Goal: Task Accomplishment & Management: Complete application form

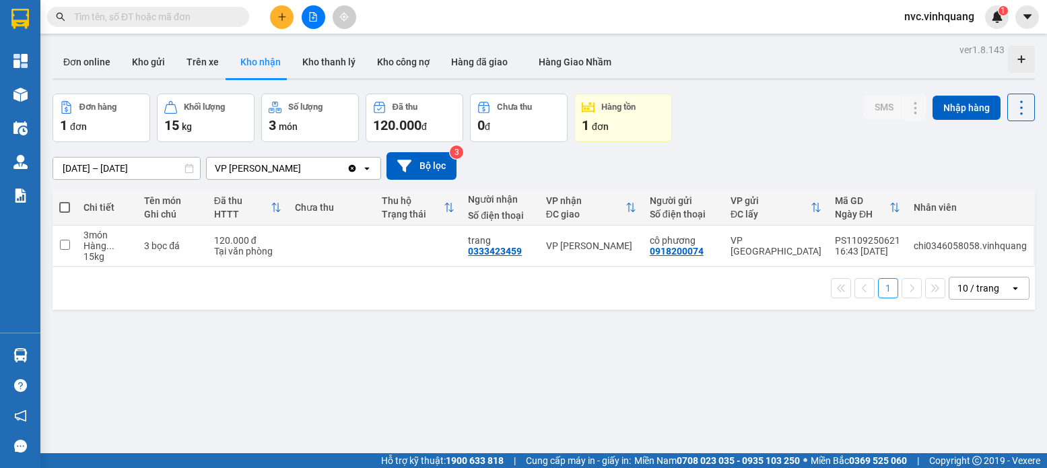
click at [280, 22] on button at bounding box center [282, 17] width 24 height 24
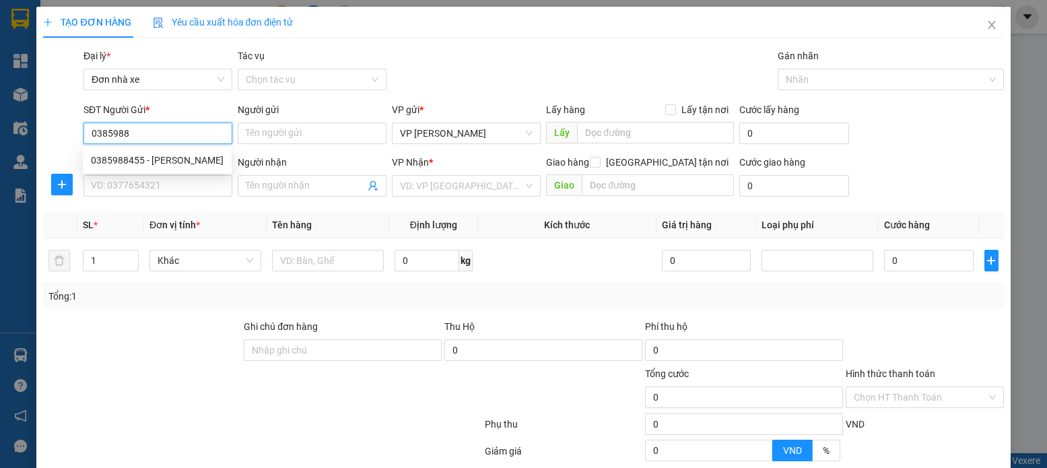
click at [151, 160] on div "0385988455 - [PERSON_NAME]" at bounding box center [157, 160] width 133 height 15
type input "0385988455"
type input "[PERSON_NAME]"
type input "0984759399"
type input "DŨNG"
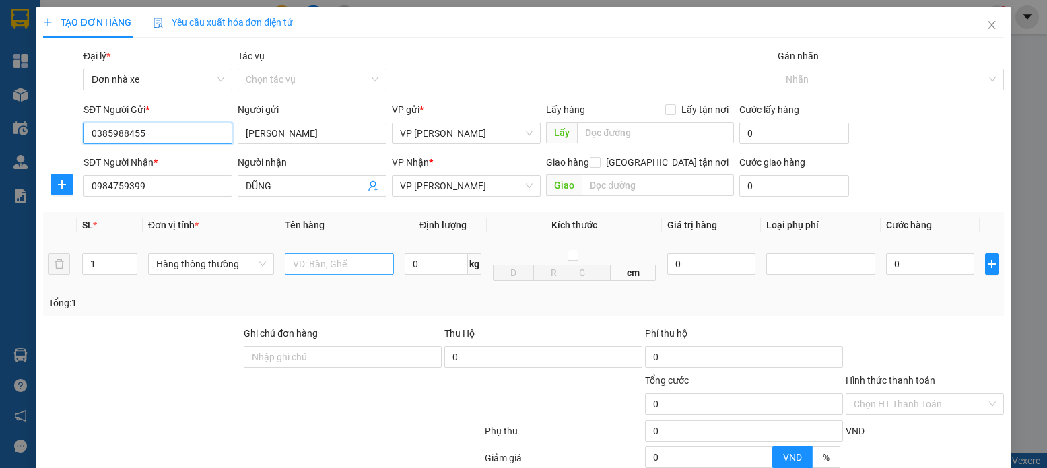
type input "0385988455"
click at [380, 271] on input "text" at bounding box center [340, 264] width 110 height 22
type input "HỘP CT"
click at [444, 266] on input "0" at bounding box center [436, 264] width 63 height 22
type input "5.5"
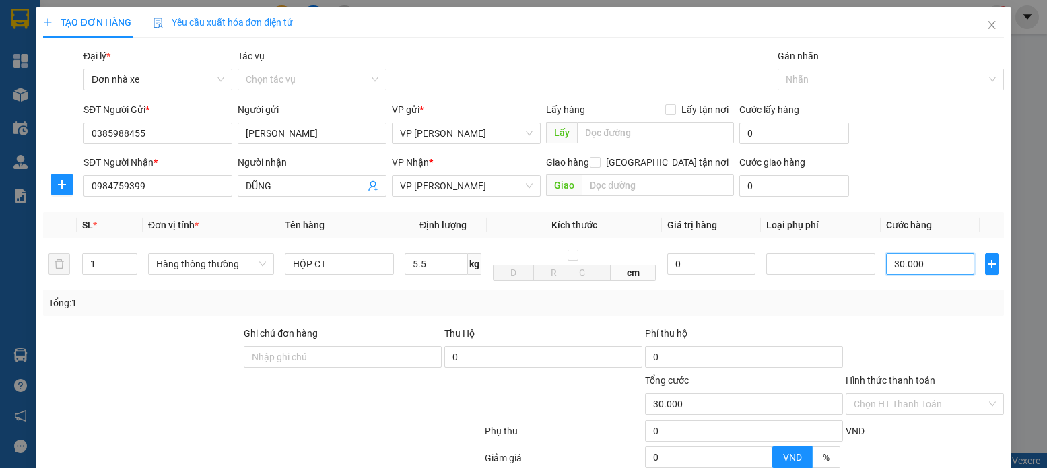
type input "30.000"
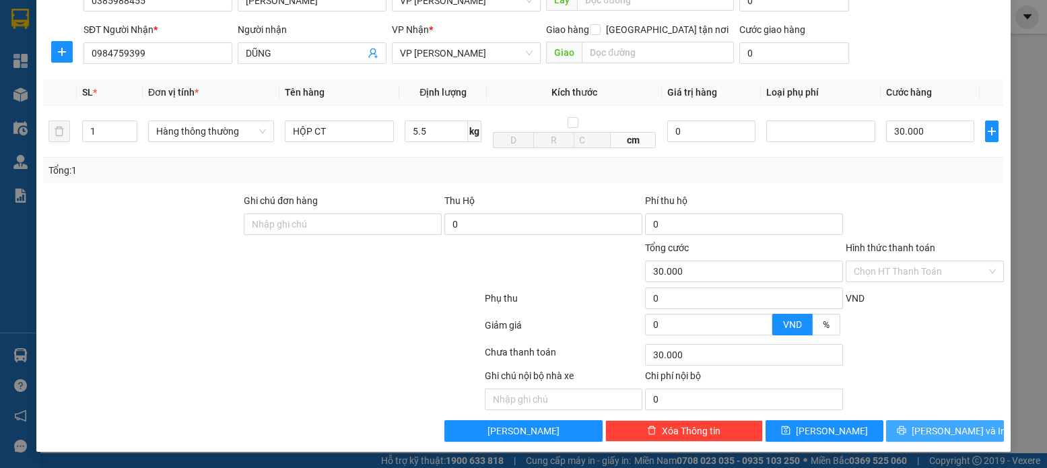
click at [906, 430] on icon "printer" at bounding box center [901, 430] width 9 height 9
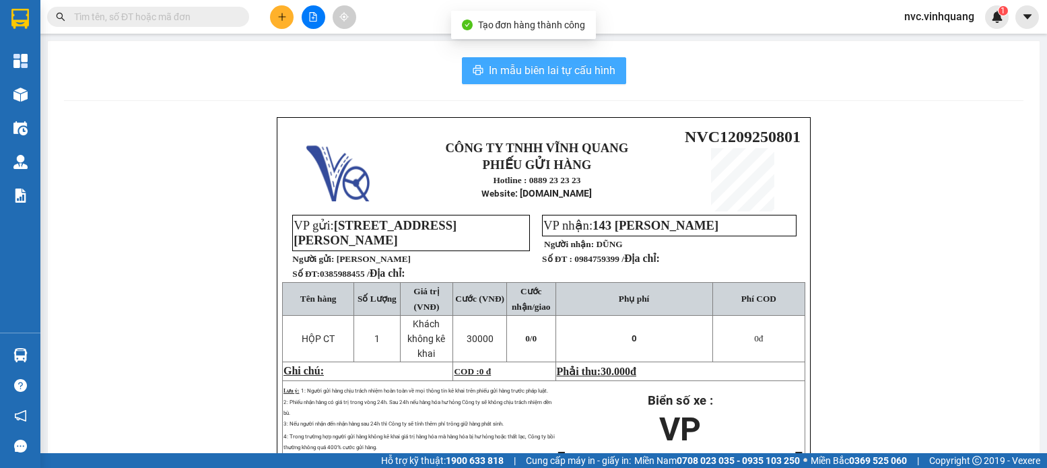
click at [588, 59] on button "In mẫu biên lai tự cấu hình" at bounding box center [544, 70] width 164 height 27
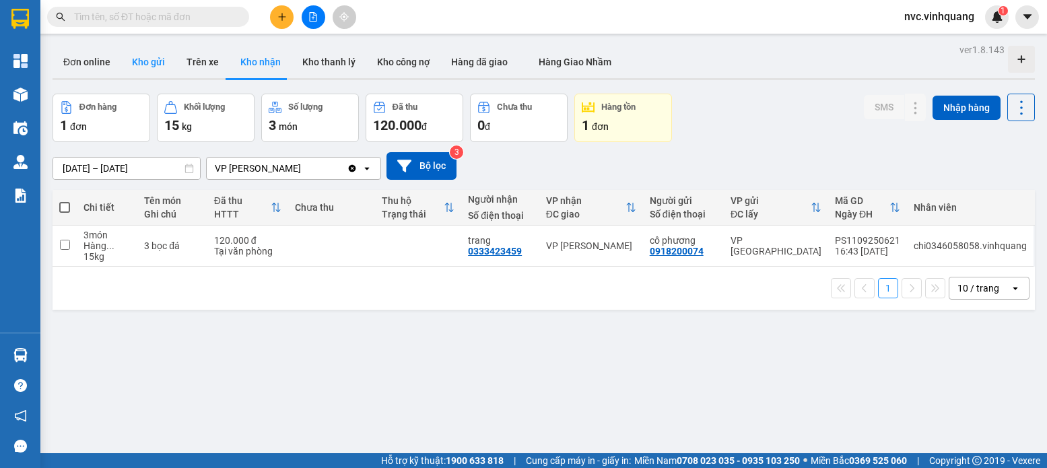
click at [148, 60] on button "Kho gửi" at bounding box center [148, 62] width 55 height 32
